Goal: Information Seeking & Learning: Learn about a topic

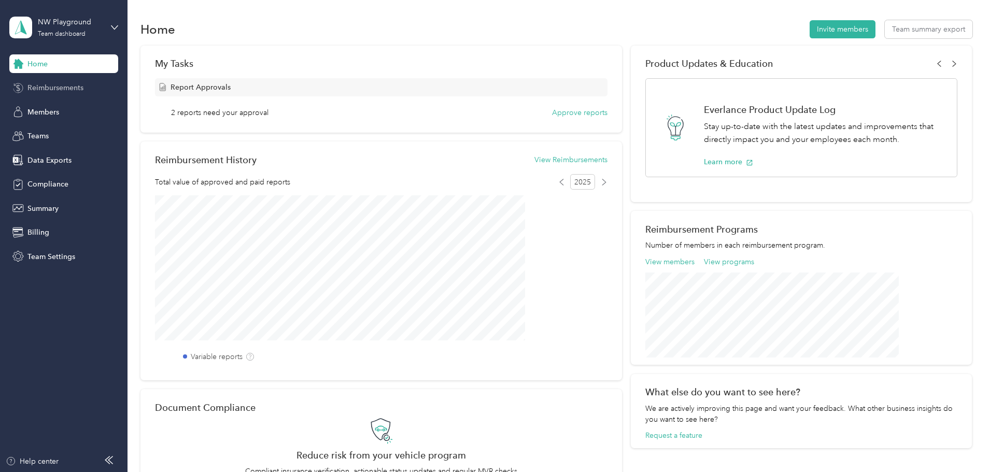
click at [74, 82] on div "Reimbursements" at bounding box center [63, 88] width 109 height 19
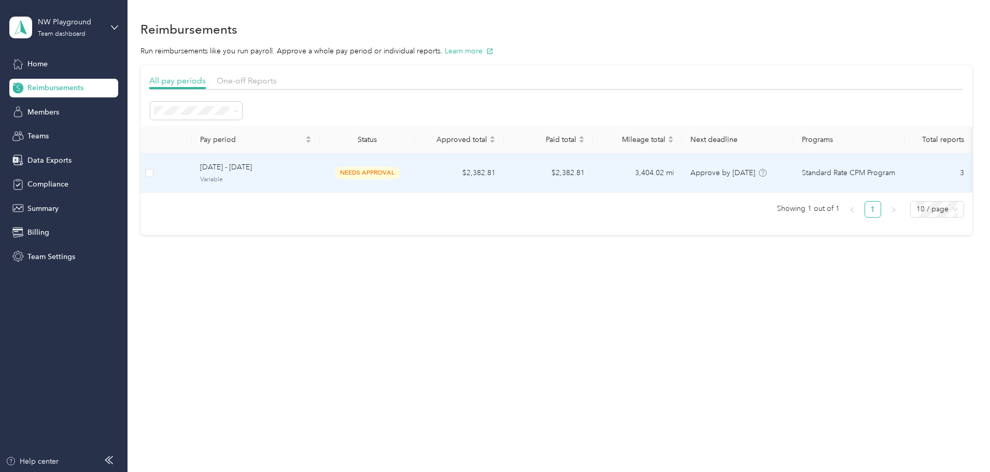
click at [400, 174] on span "needs approval" at bounding box center [367, 173] width 65 height 12
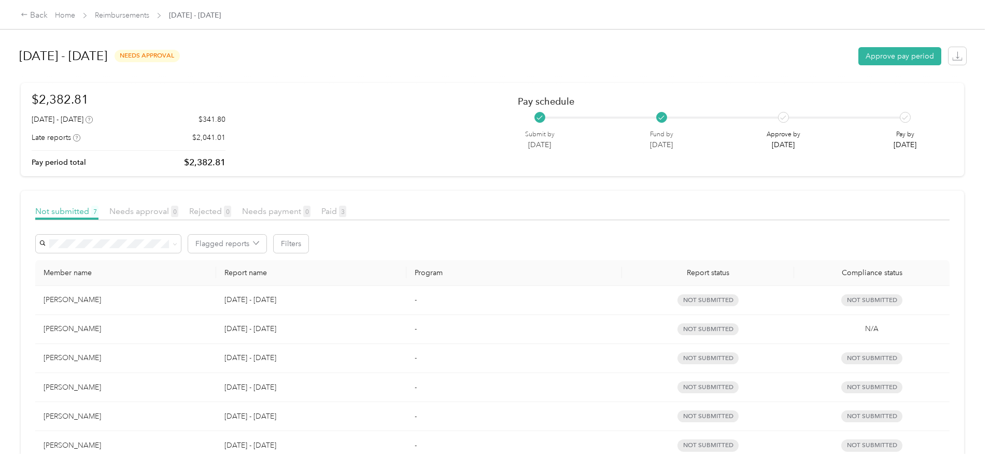
click at [778, 117] on div at bounding box center [783, 117] width 11 height 11
click at [149, 11] on link "Reimbursements" at bounding box center [122, 15] width 54 height 9
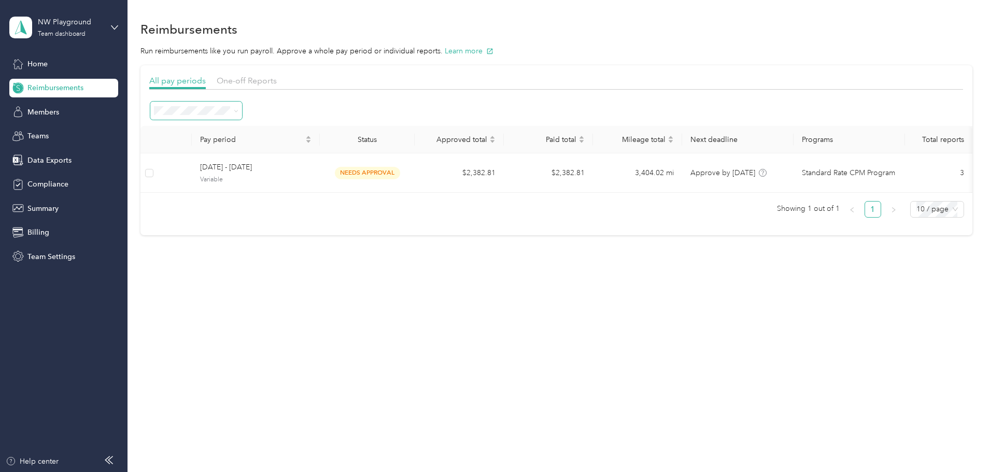
click at [238, 111] on span at bounding box center [234, 110] width 8 height 11
click at [916, 217] on span "10 / page" at bounding box center [936, 210] width 41 height 16
click at [27, 108] on span "Members" at bounding box center [43, 112] width 32 height 11
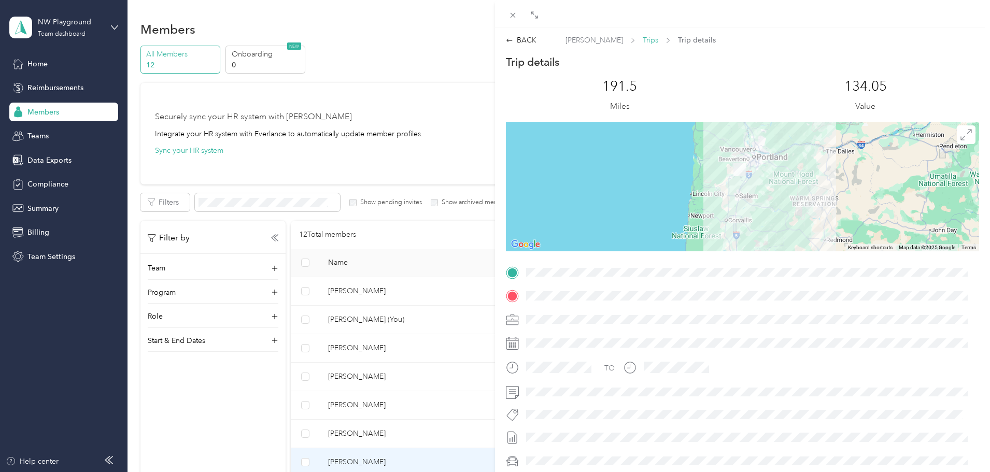
click at [643, 36] on span "Trips" at bounding box center [651, 40] width 16 height 11
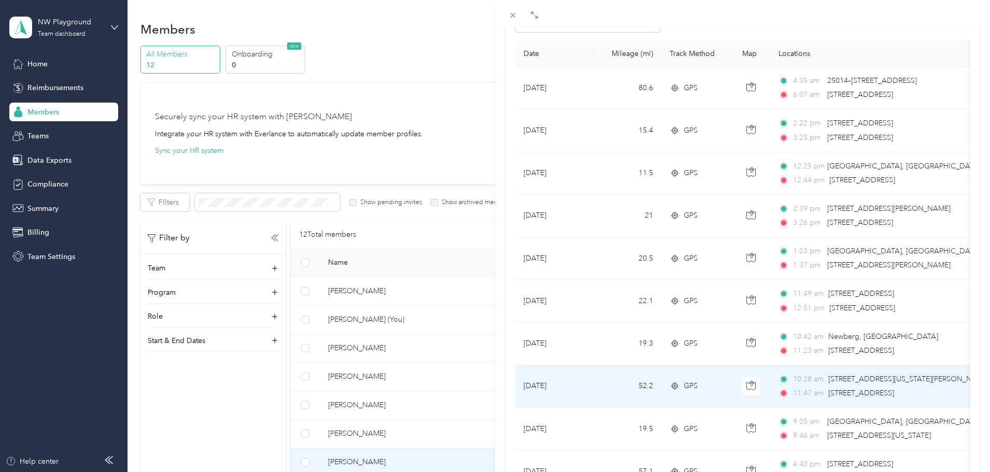
scroll to position [311, 0]
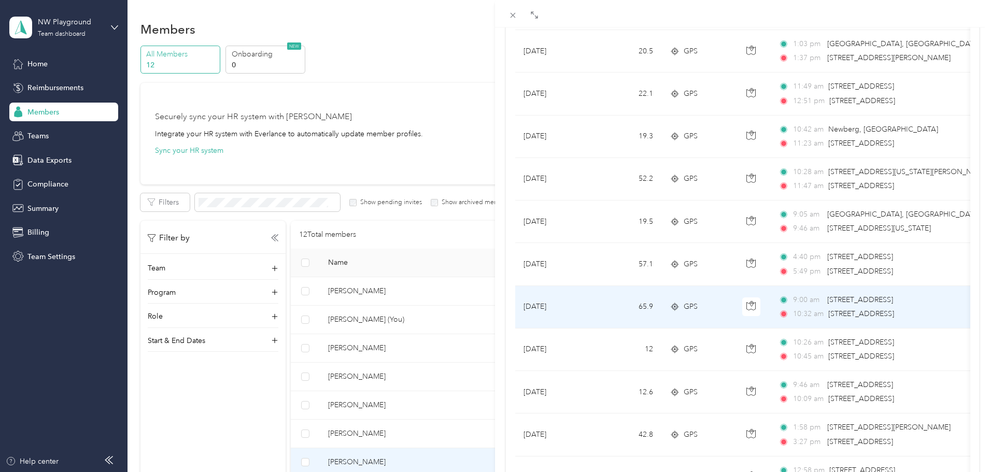
click at [581, 307] on td "Aug 22, 2025" at bounding box center [554, 307] width 78 height 43
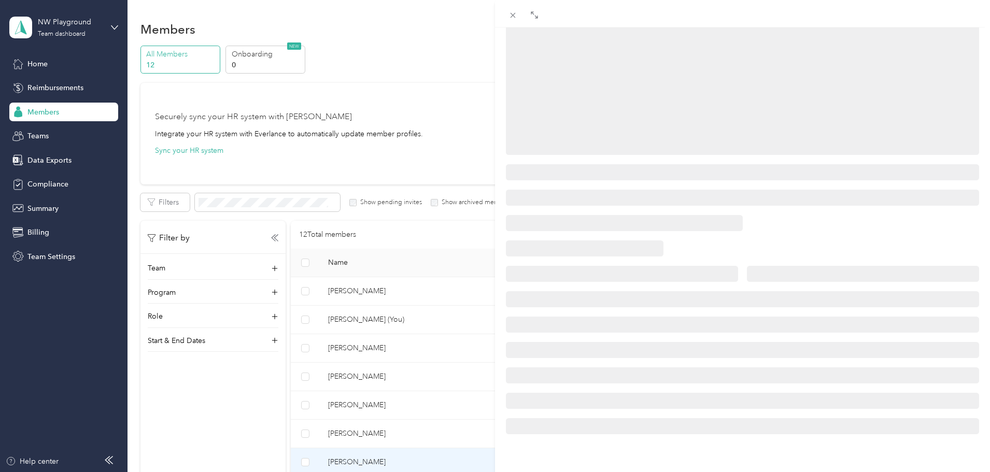
scroll to position [126, 0]
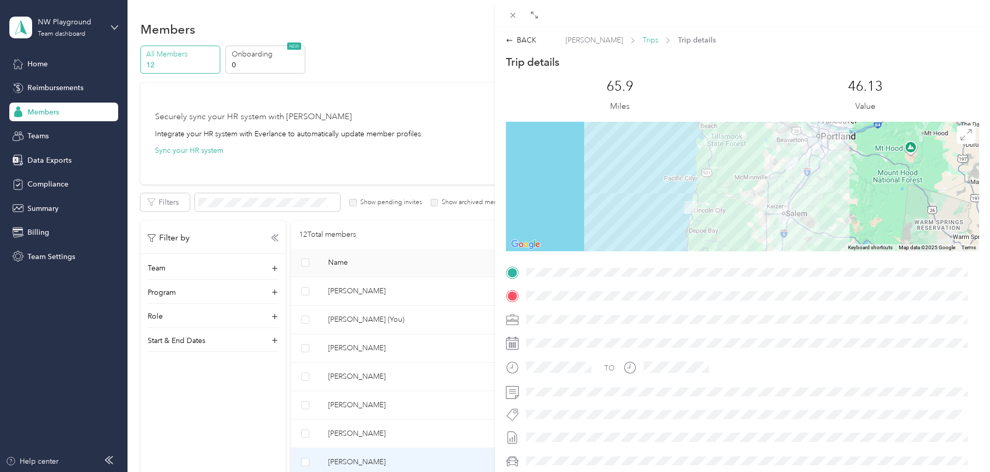
click at [651, 39] on span "Trips" at bounding box center [651, 40] width 16 height 11
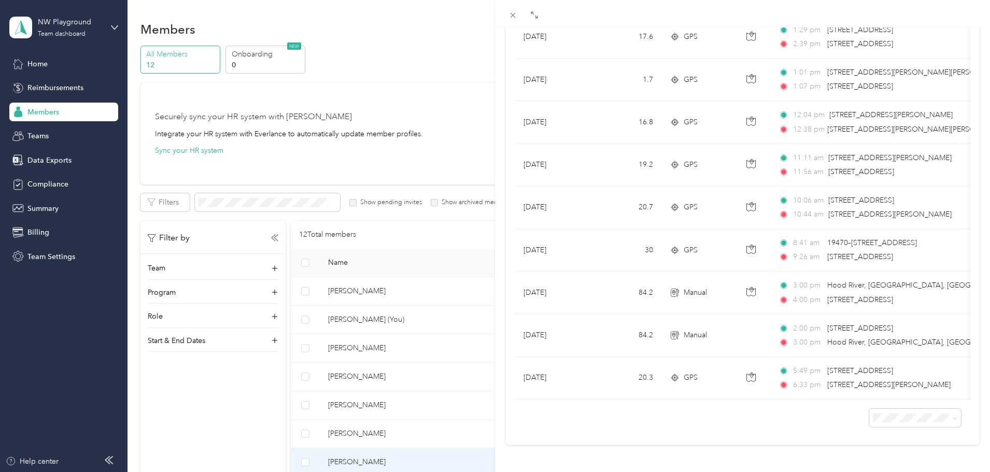
scroll to position [1662, 0]
click at [420, 372] on div "Justin Patterson Archive Trips Expenses Reports Member info Program Rates Work …" at bounding box center [495, 236] width 990 height 472
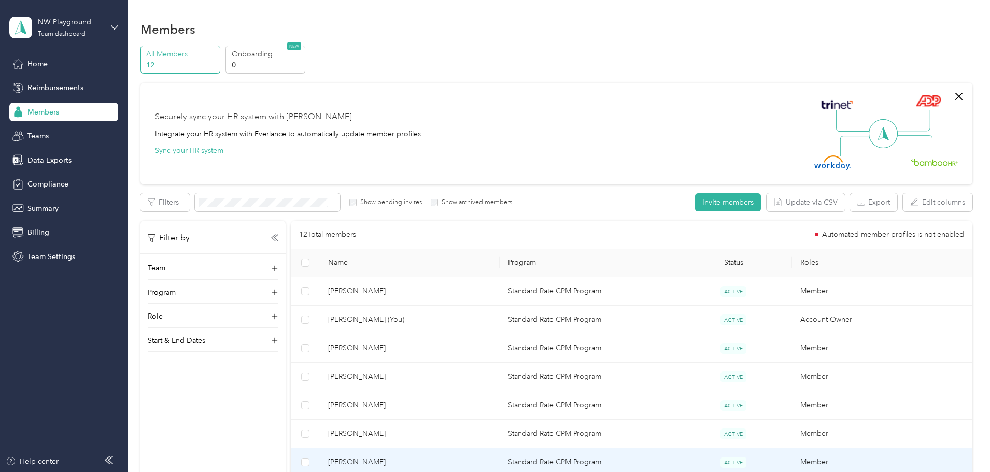
scroll to position [50, 0]
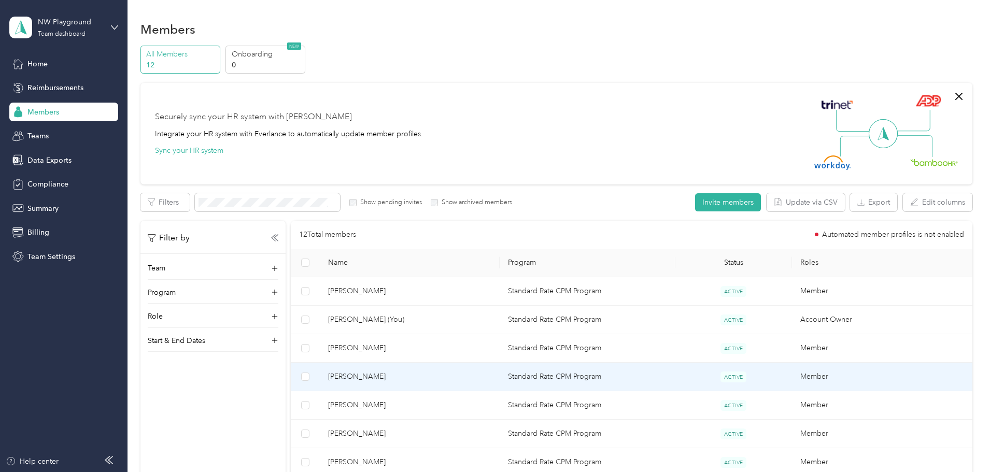
click at [419, 379] on span "Doug Nelson" at bounding box center [409, 376] width 163 height 11
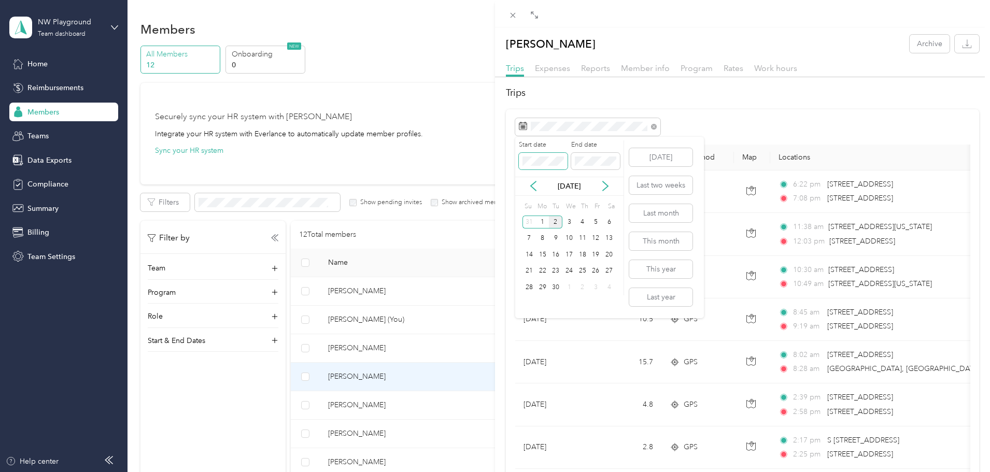
click at [537, 156] on span at bounding box center [543, 161] width 49 height 17
click at [566, 159] on span at bounding box center [543, 161] width 49 height 17
click at [672, 216] on button "Last month" at bounding box center [660, 213] width 63 height 18
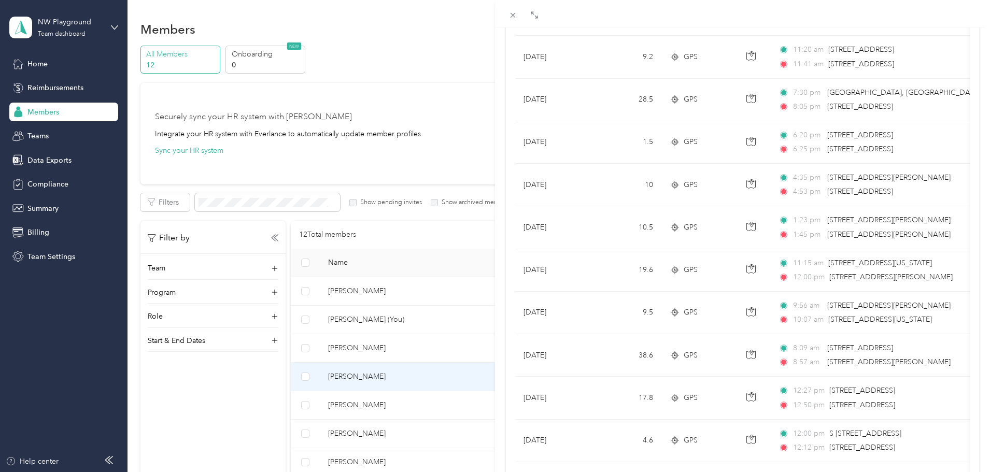
scroll to position [852, 0]
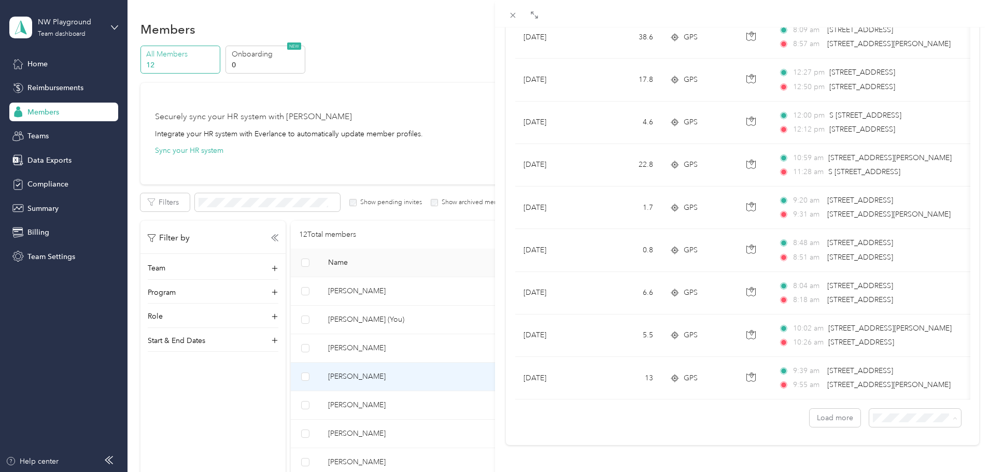
click at [899, 393] on li "100 per load" at bounding box center [908, 391] width 92 height 18
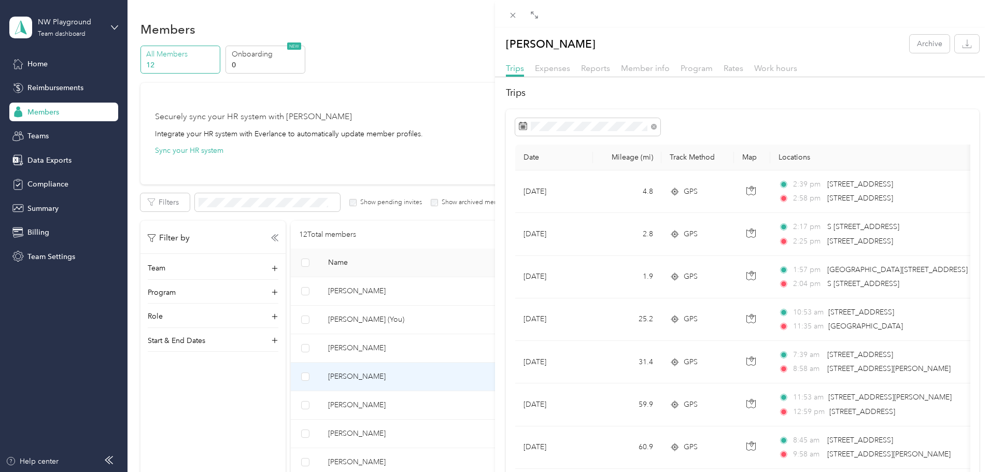
click at [419, 404] on div "Doug Nelson Archive Trips Expenses Reports Member info Program Rates Work hours…" at bounding box center [495, 236] width 990 height 472
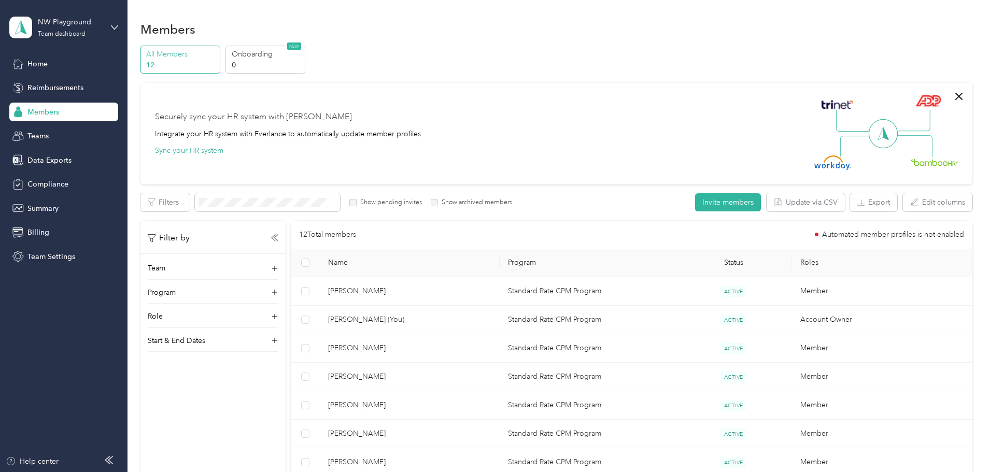
click at [420, 404] on span "Jim Protiva" at bounding box center [409, 405] width 163 height 11
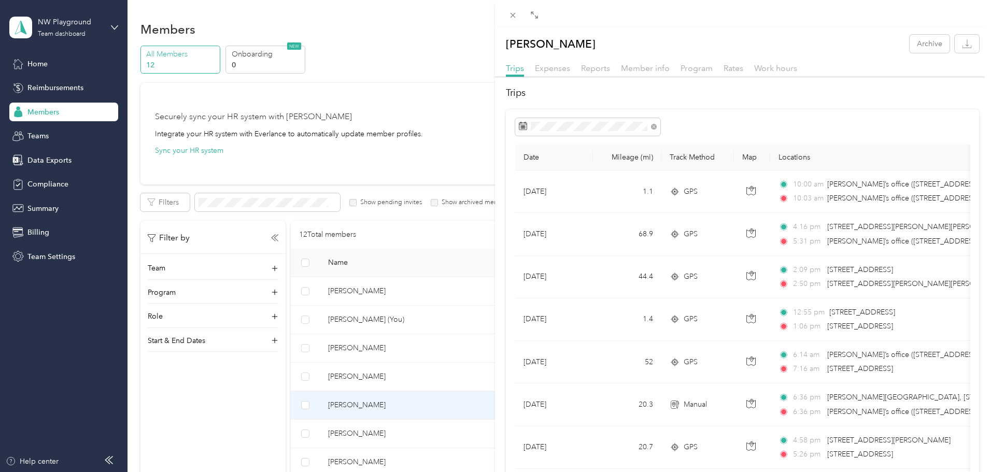
click at [422, 289] on div "Jim Protiva Archive Trips Expenses Reports Member info Program Rates Work hours…" at bounding box center [495, 236] width 990 height 472
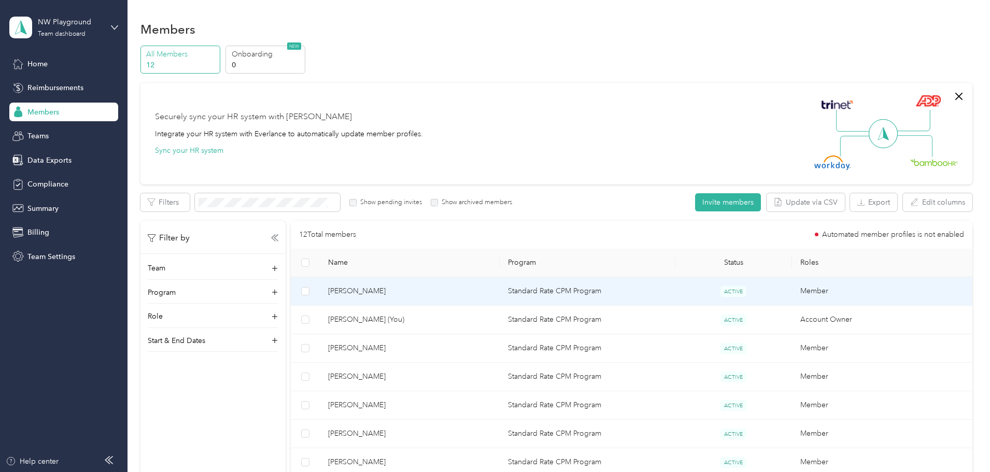
click at [422, 289] on span "Heather Plucinski" at bounding box center [409, 291] width 163 height 11
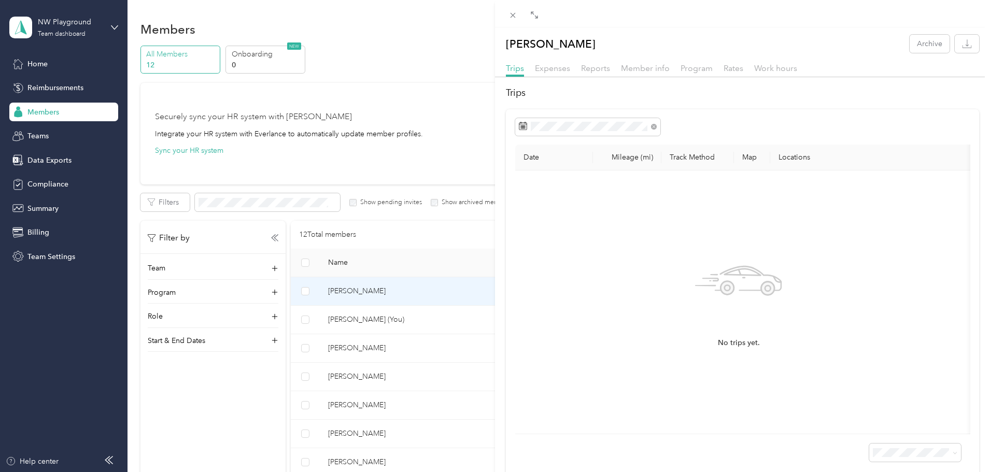
click at [423, 320] on div "Heather Plucinski Archive Trips Expenses Reports Member info Program Rates Work…" at bounding box center [495, 236] width 990 height 472
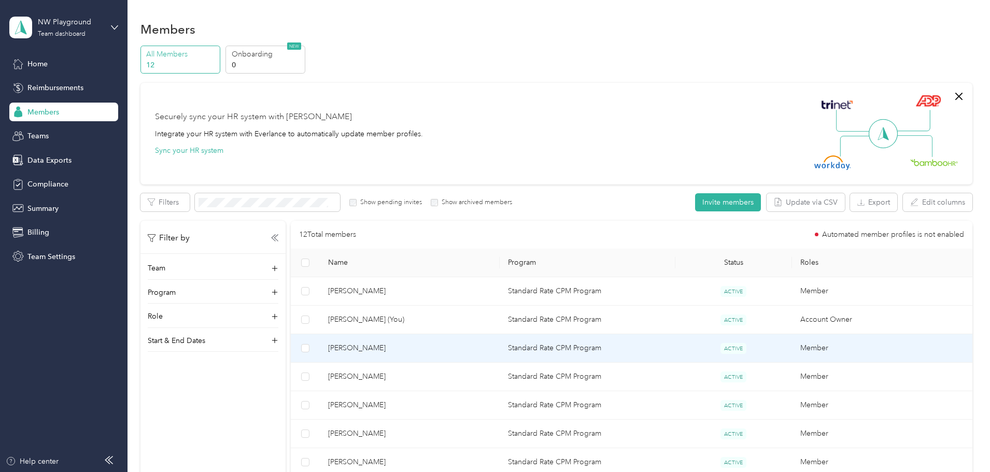
click at [418, 348] on span "Dustin Deer" at bounding box center [409, 348] width 163 height 11
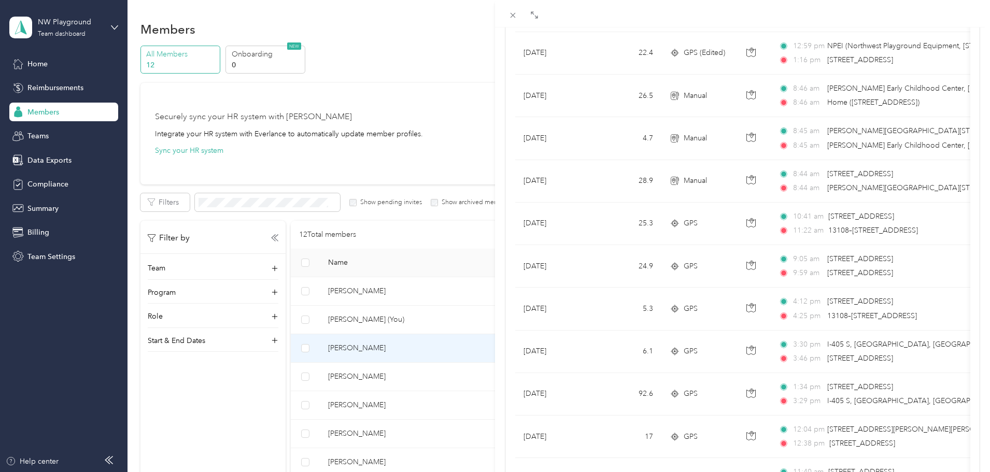
scroll to position [292, 0]
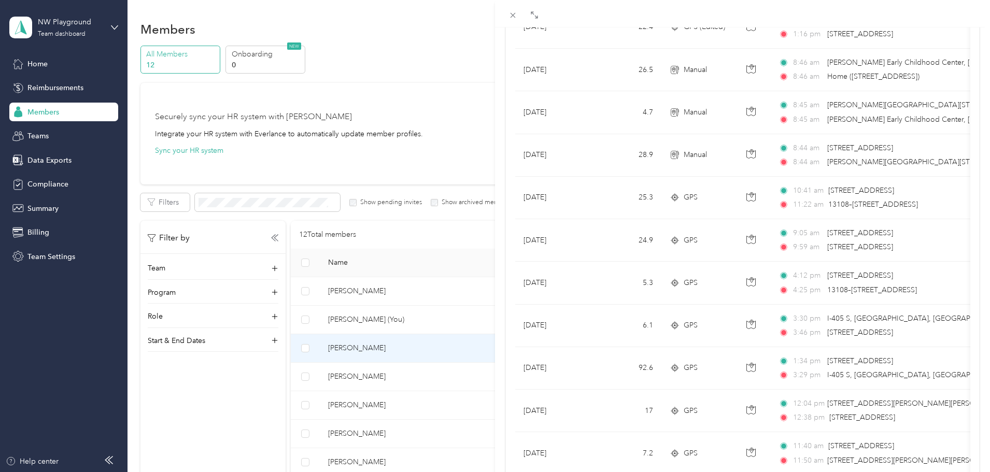
click at [249, 54] on div "Dustin Deer Archive Trips Expenses Reports Member info Program Rates Work hours…" at bounding box center [495, 236] width 990 height 472
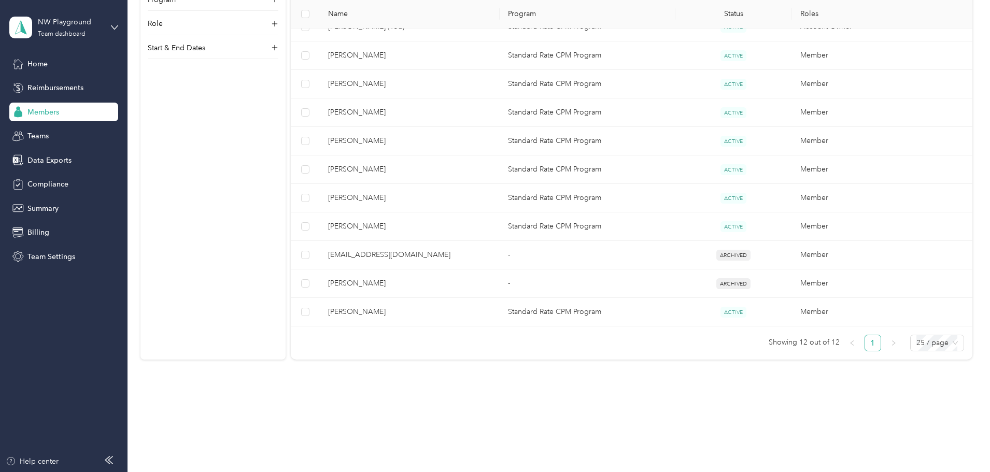
scroll to position [256, 0]
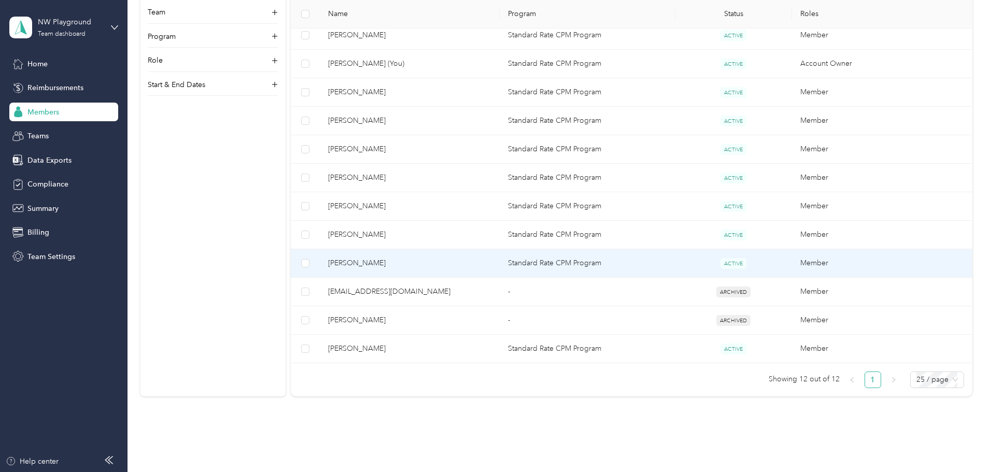
click at [424, 261] on span "Christina Hardemen" at bounding box center [409, 263] width 163 height 11
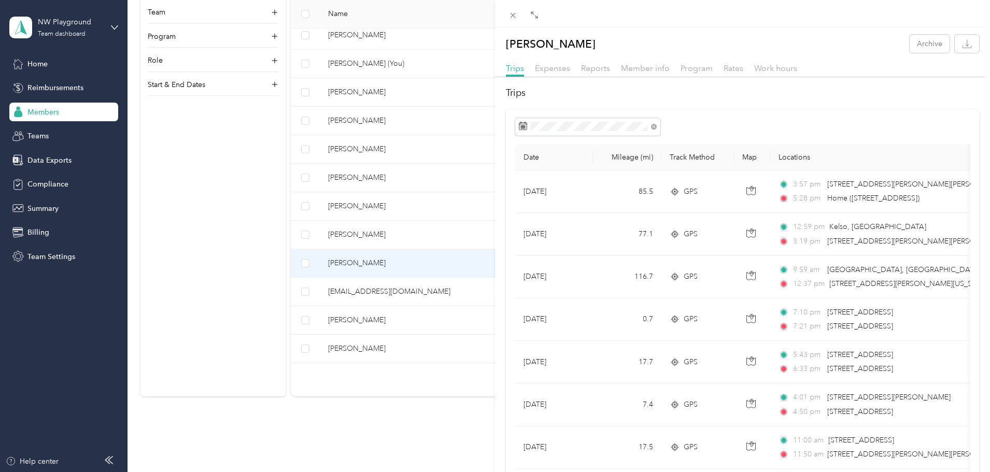
click at [418, 237] on div "Christina Hardemen Archive Trips Expenses Reports Member info Program Rates Wor…" at bounding box center [495, 236] width 990 height 472
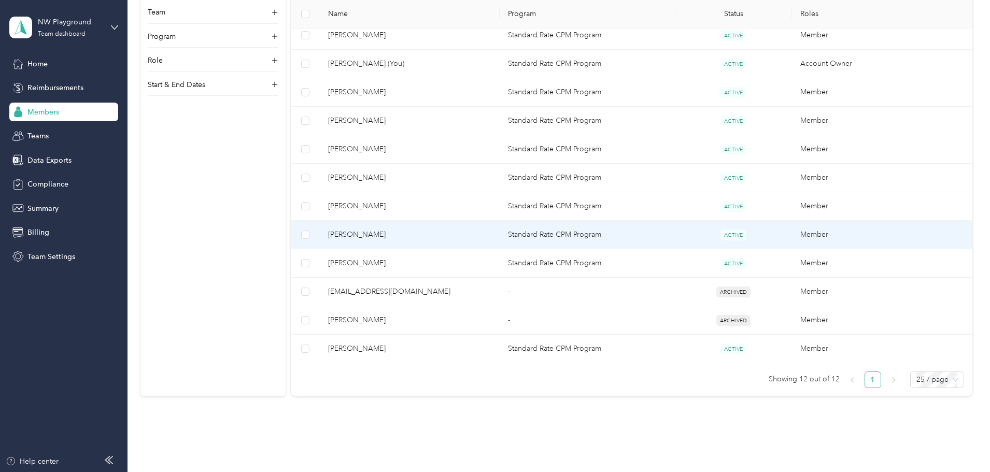
click at [424, 233] on span "Dane Kanehira" at bounding box center [409, 234] width 163 height 11
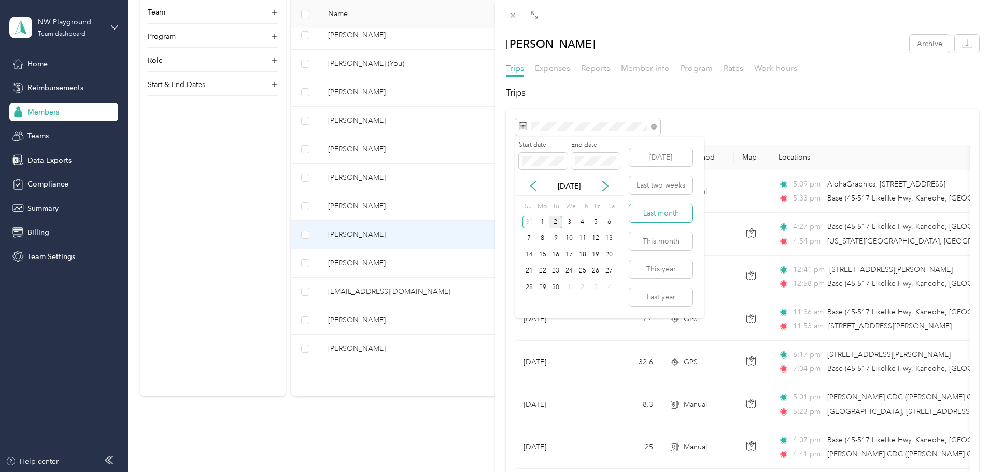
click at [676, 216] on button "Last month" at bounding box center [660, 213] width 63 height 18
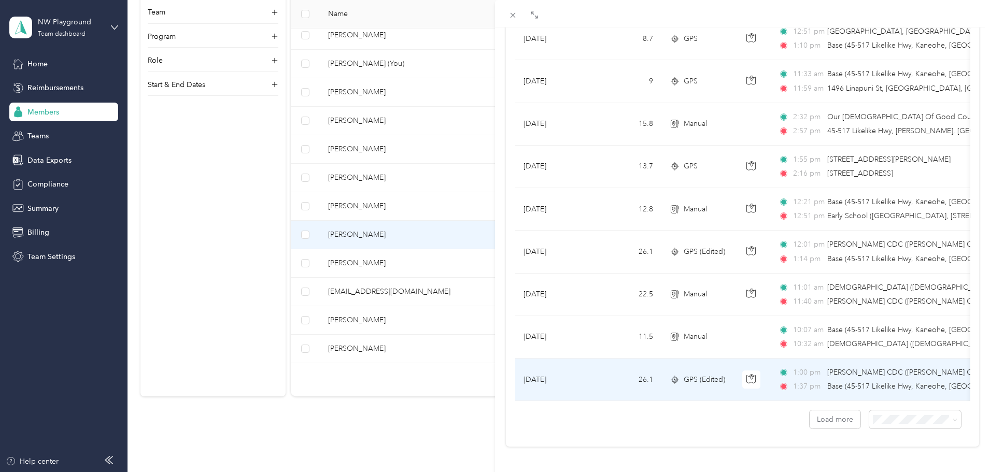
scroll to position [852, 0]
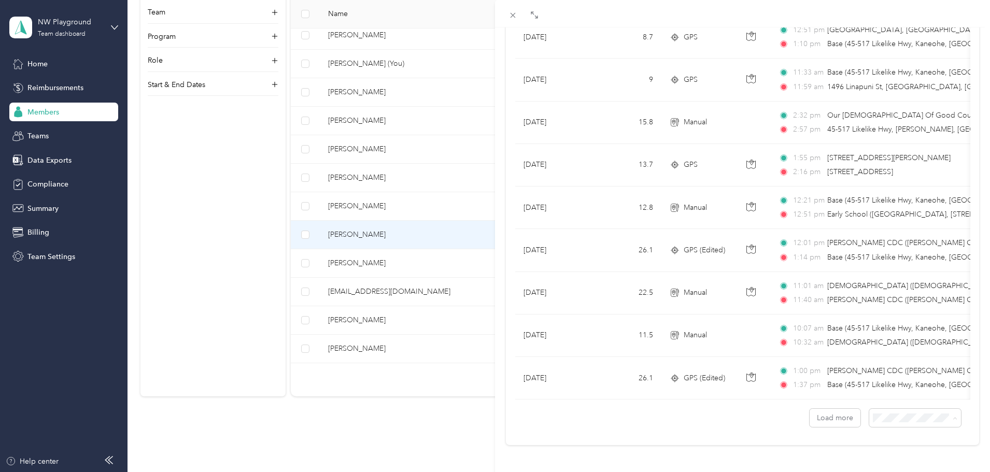
click at [906, 375] on li "50 per load" at bounding box center [908, 373] width 92 height 18
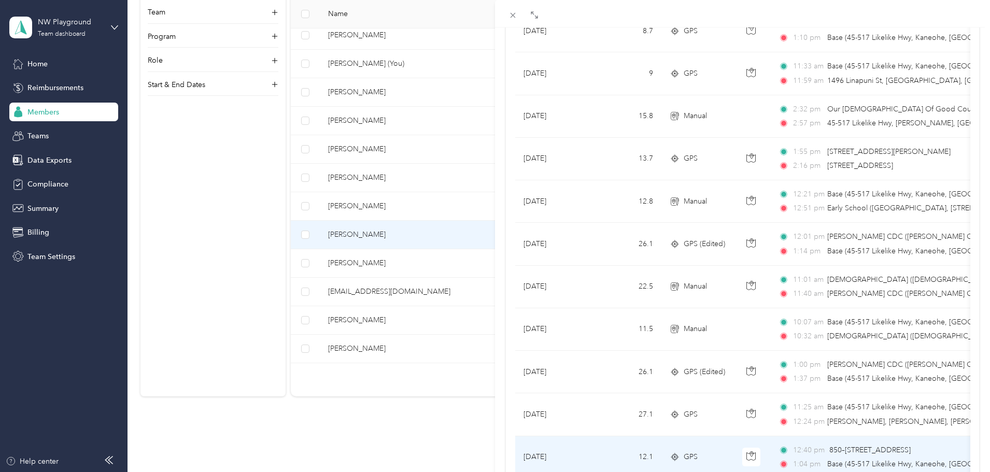
scroll to position [825, 0]
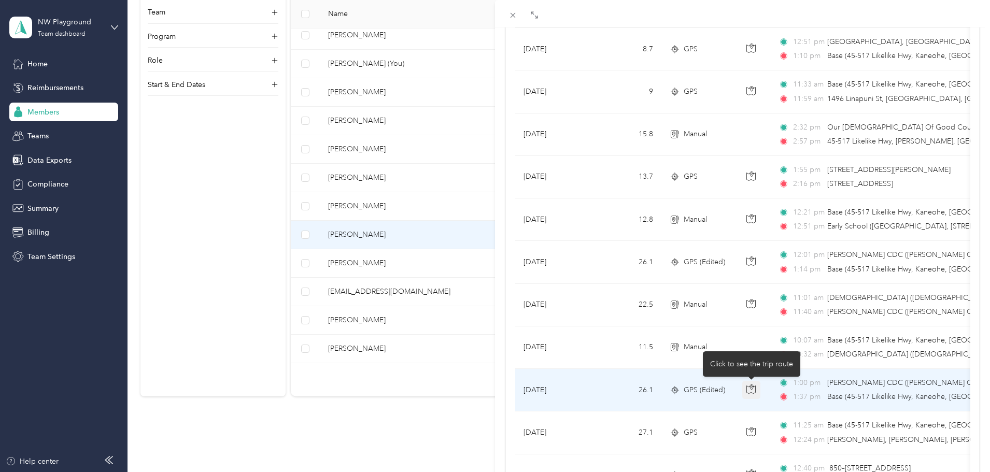
click at [751, 393] on icon "button" at bounding box center [750, 389] width 9 height 9
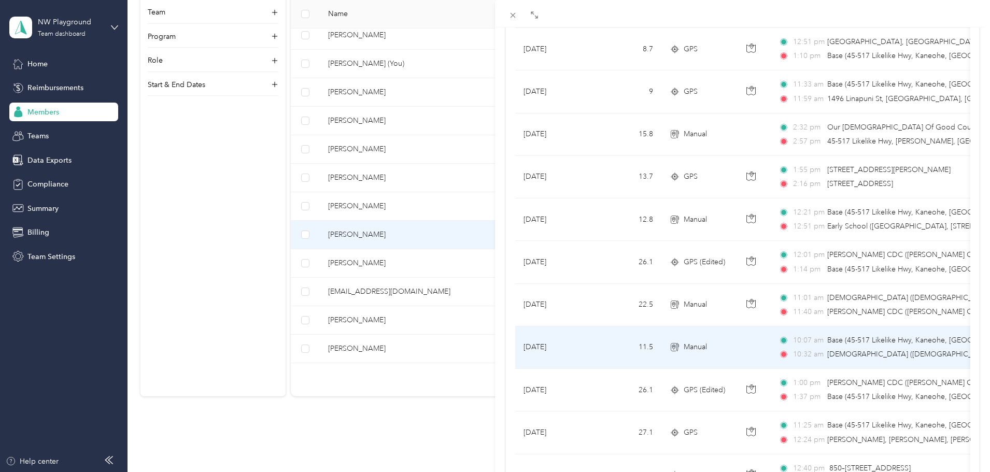
click at [599, 332] on td "11.5" at bounding box center [627, 348] width 68 height 43
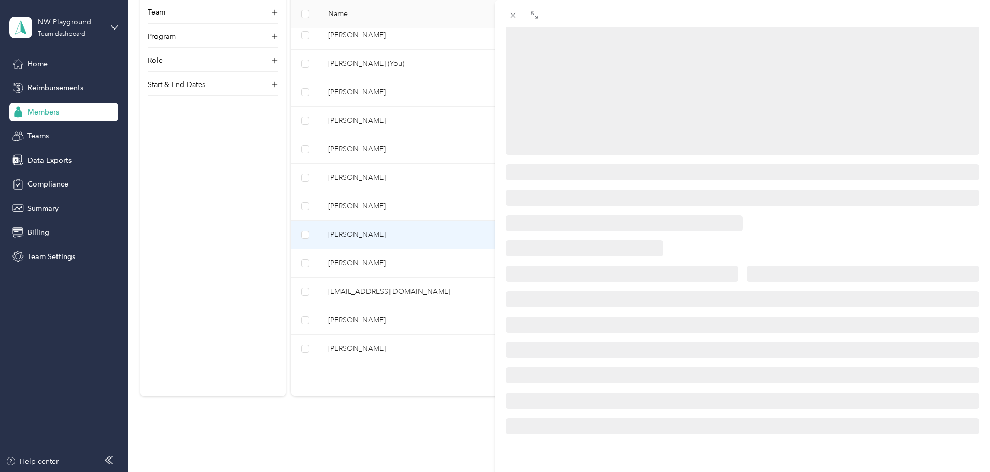
scroll to position [126, 0]
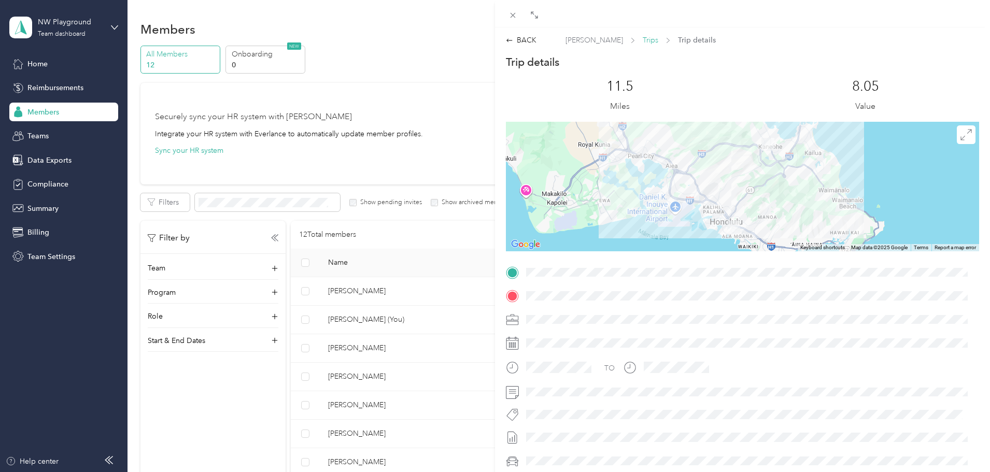
click at [643, 39] on span "Trips" at bounding box center [651, 40] width 16 height 11
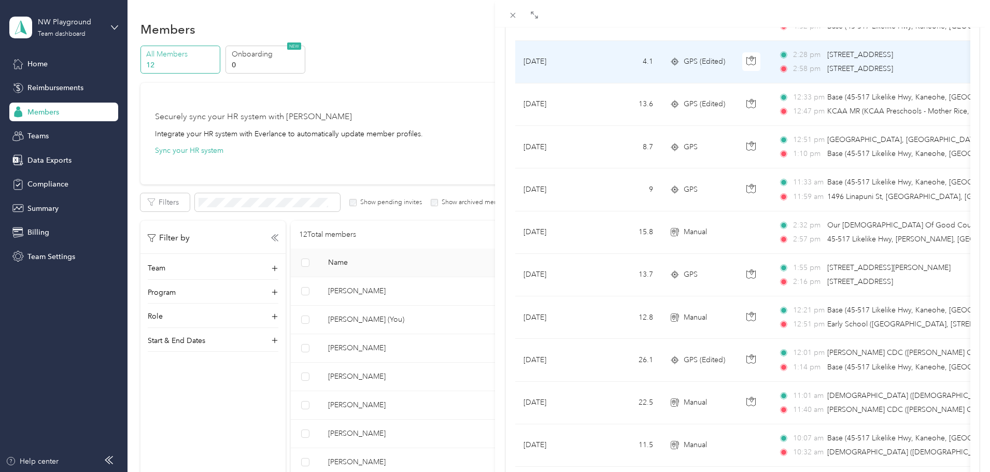
scroll to position [726, 0]
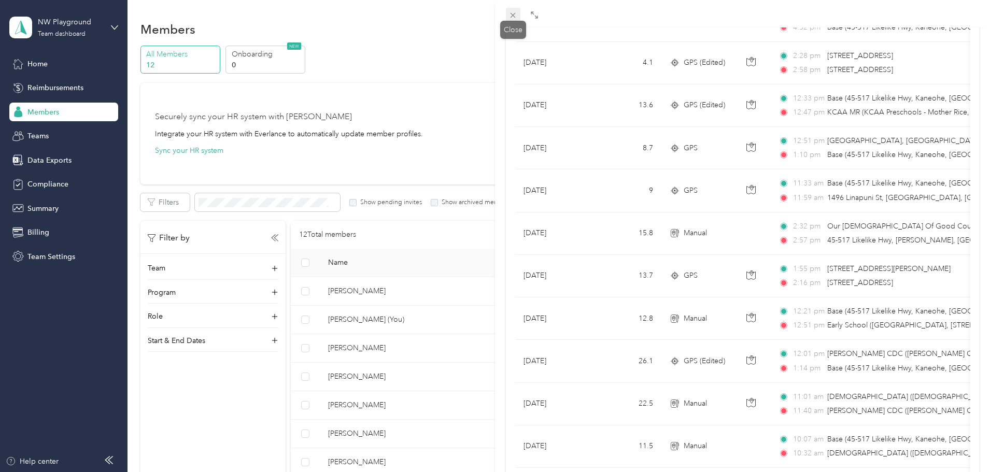
click at [516, 19] on icon at bounding box center [513, 15] width 9 height 9
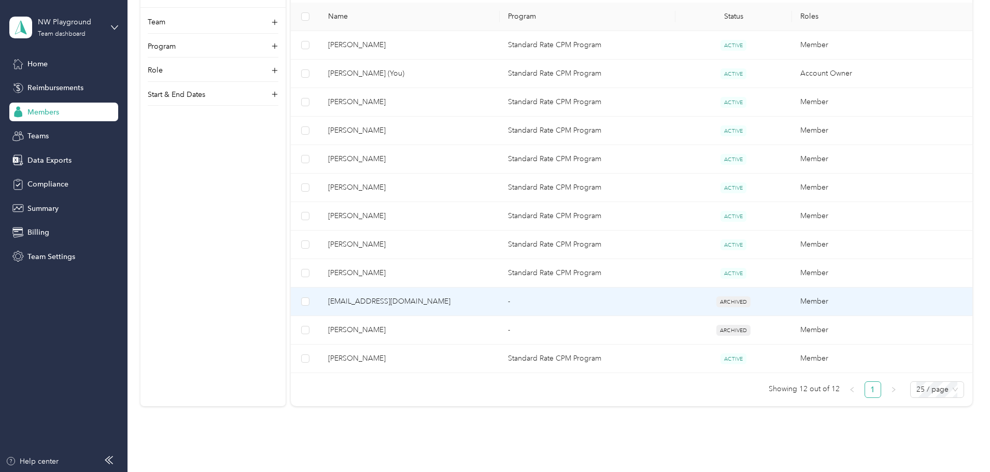
scroll to position [259, 0]
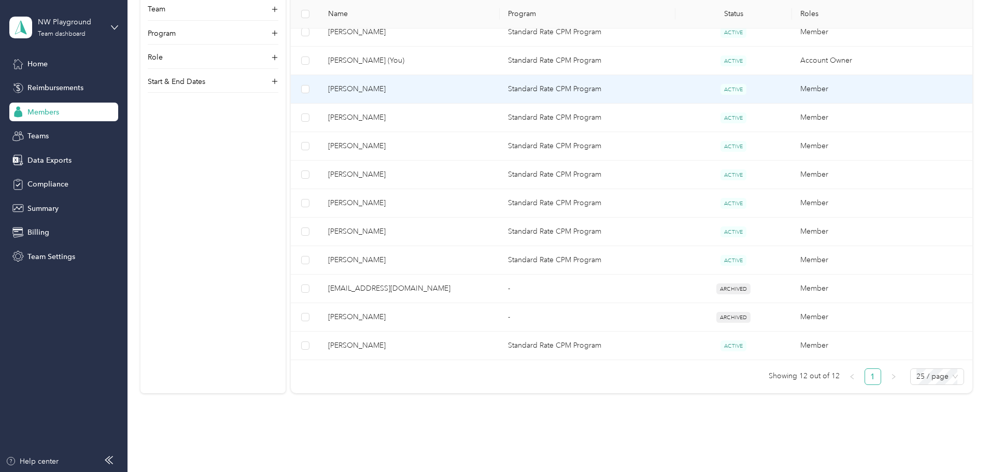
click at [422, 89] on span "Dustin Deer" at bounding box center [409, 88] width 163 height 11
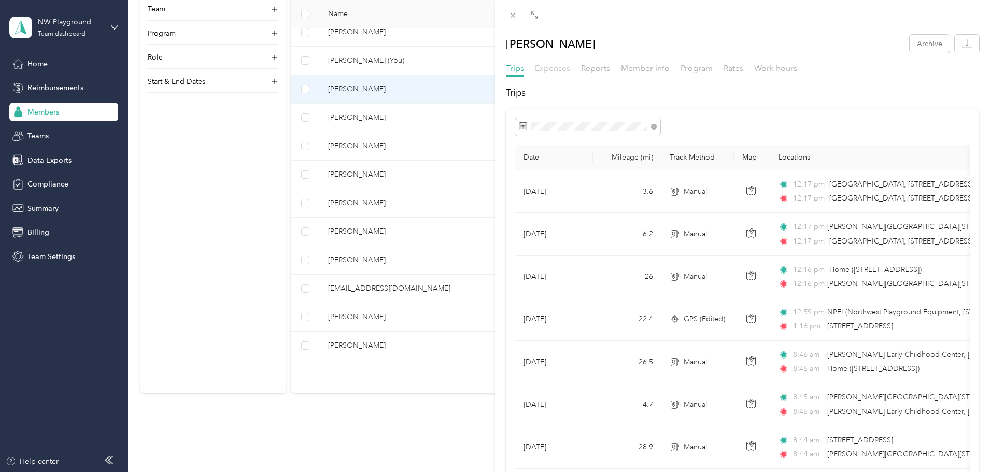
click at [550, 68] on span "Expenses" at bounding box center [552, 68] width 35 height 10
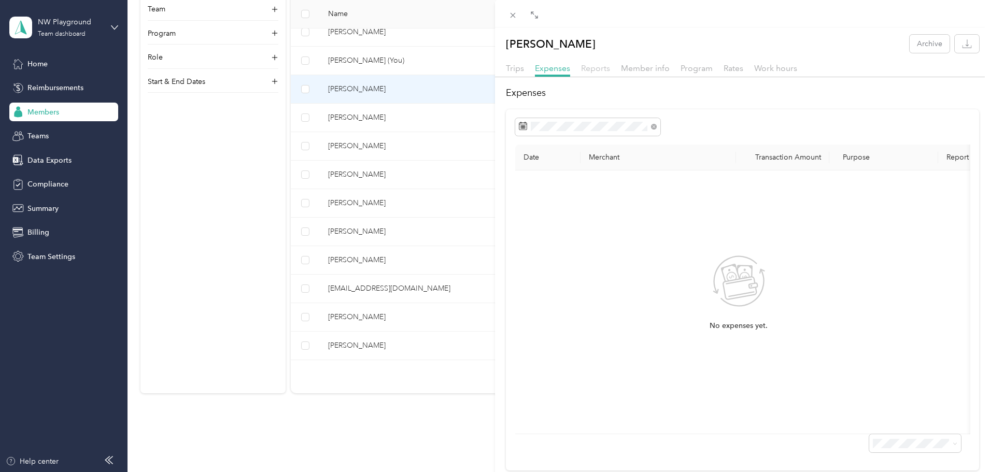
click at [592, 68] on span "Reports" at bounding box center [595, 68] width 29 height 10
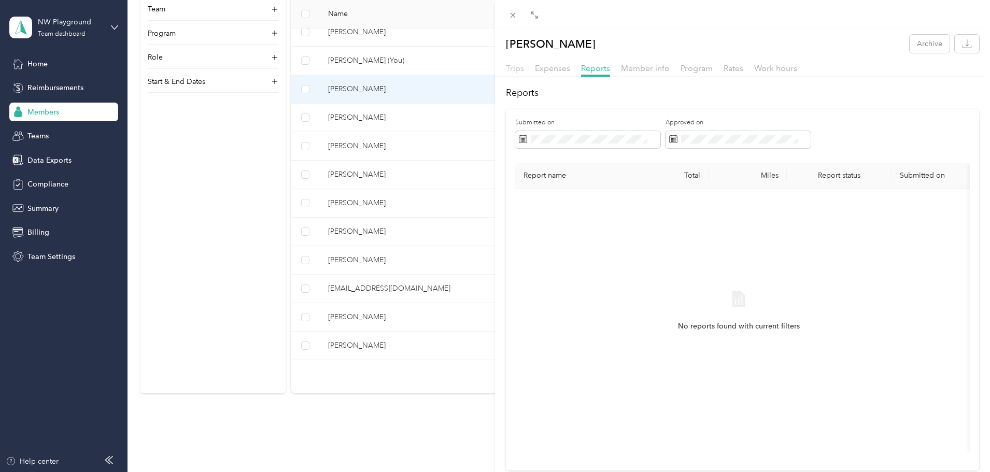
click at [515, 68] on span "Trips" at bounding box center [515, 68] width 18 height 10
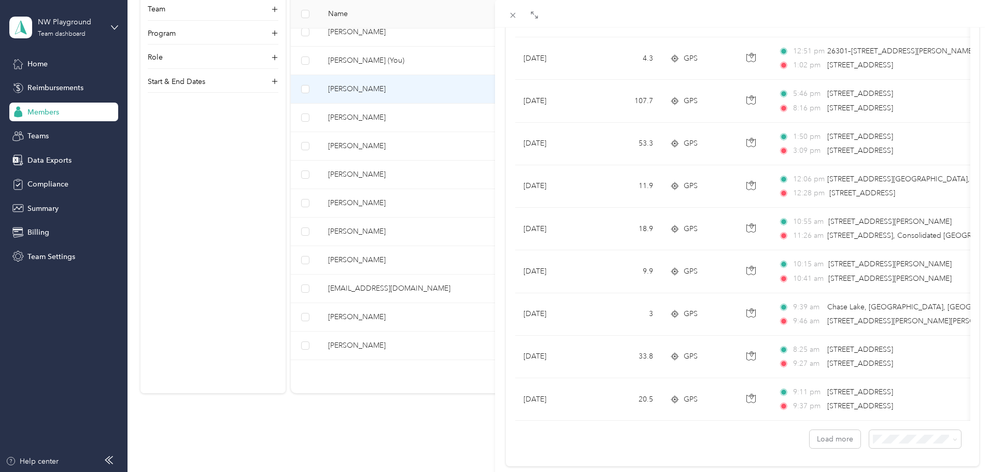
scroll to position [852, 0]
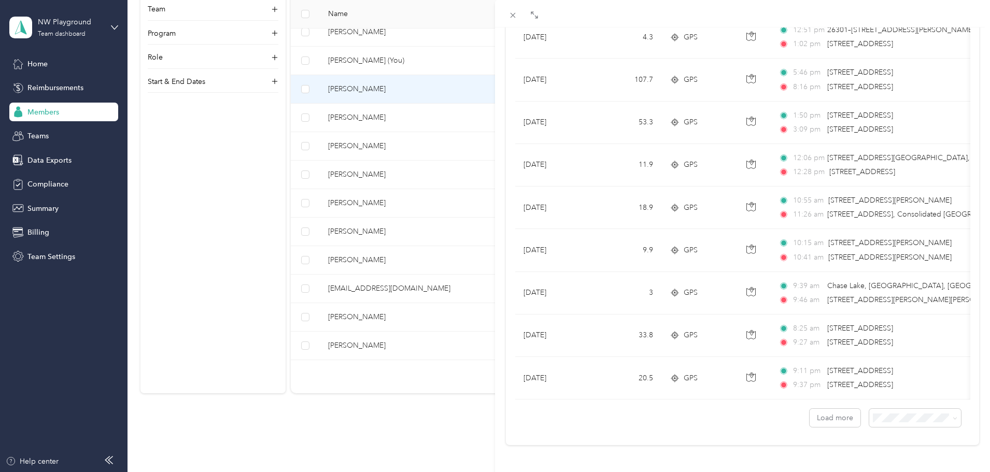
click at [415, 123] on div "Dustin Deer Archive Trips Expenses Reports Member info Program Rates Work hours…" at bounding box center [495, 236] width 990 height 472
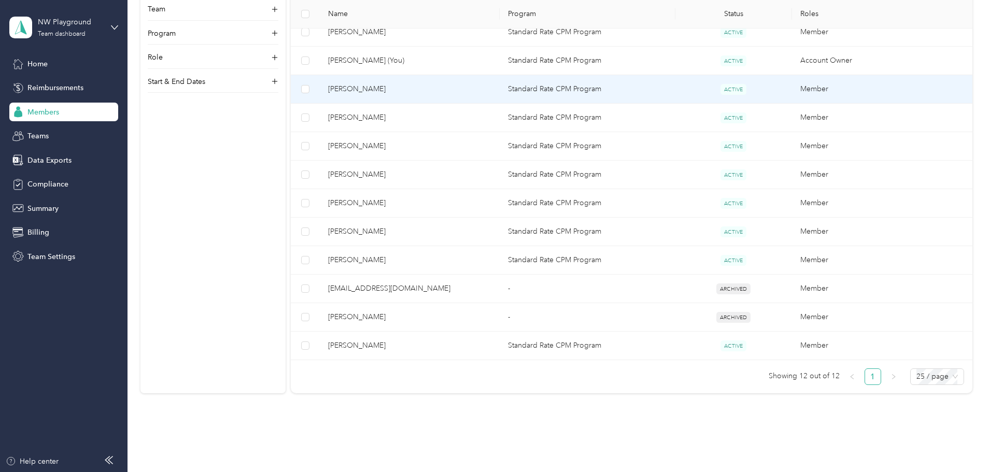
scroll to position [50, 0]
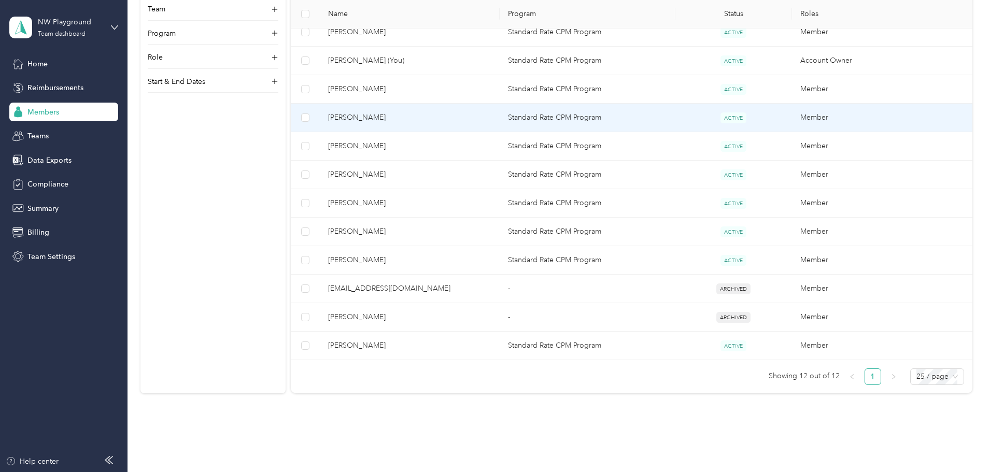
click at [417, 120] on span "Doug Nelson" at bounding box center [409, 117] width 163 height 11
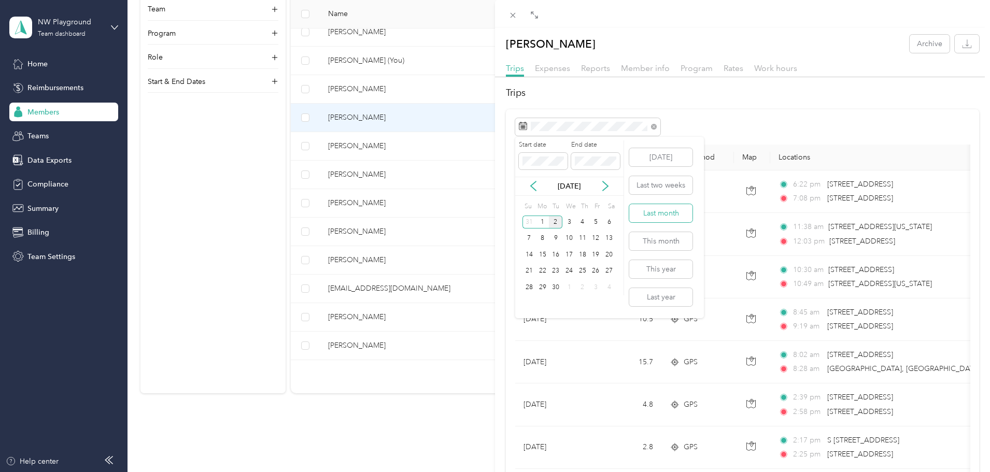
click at [675, 215] on button "Last month" at bounding box center [660, 213] width 63 height 18
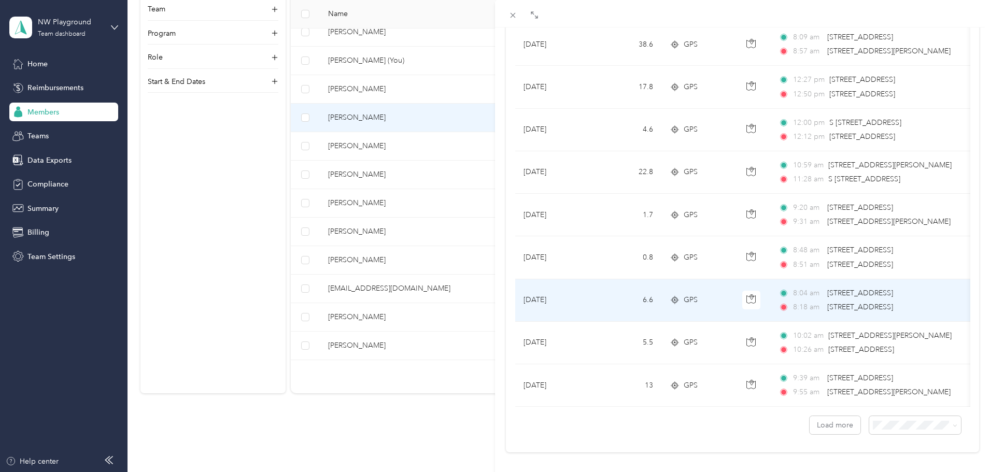
scroll to position [852, 0]
